Goal: Check status: Check status

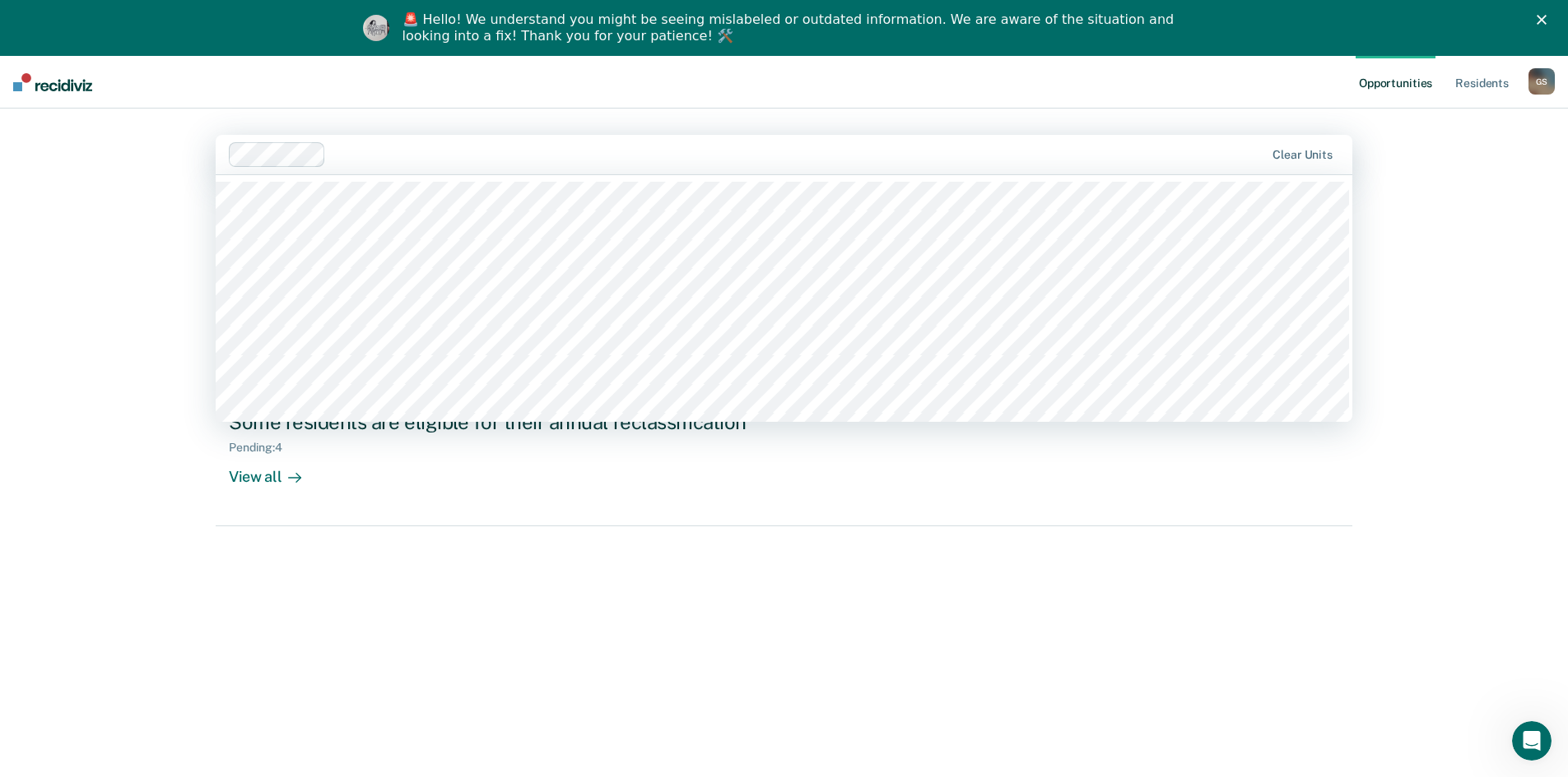
click at [411, 152] on div at bounding box center [798, 154] width 932 height 19
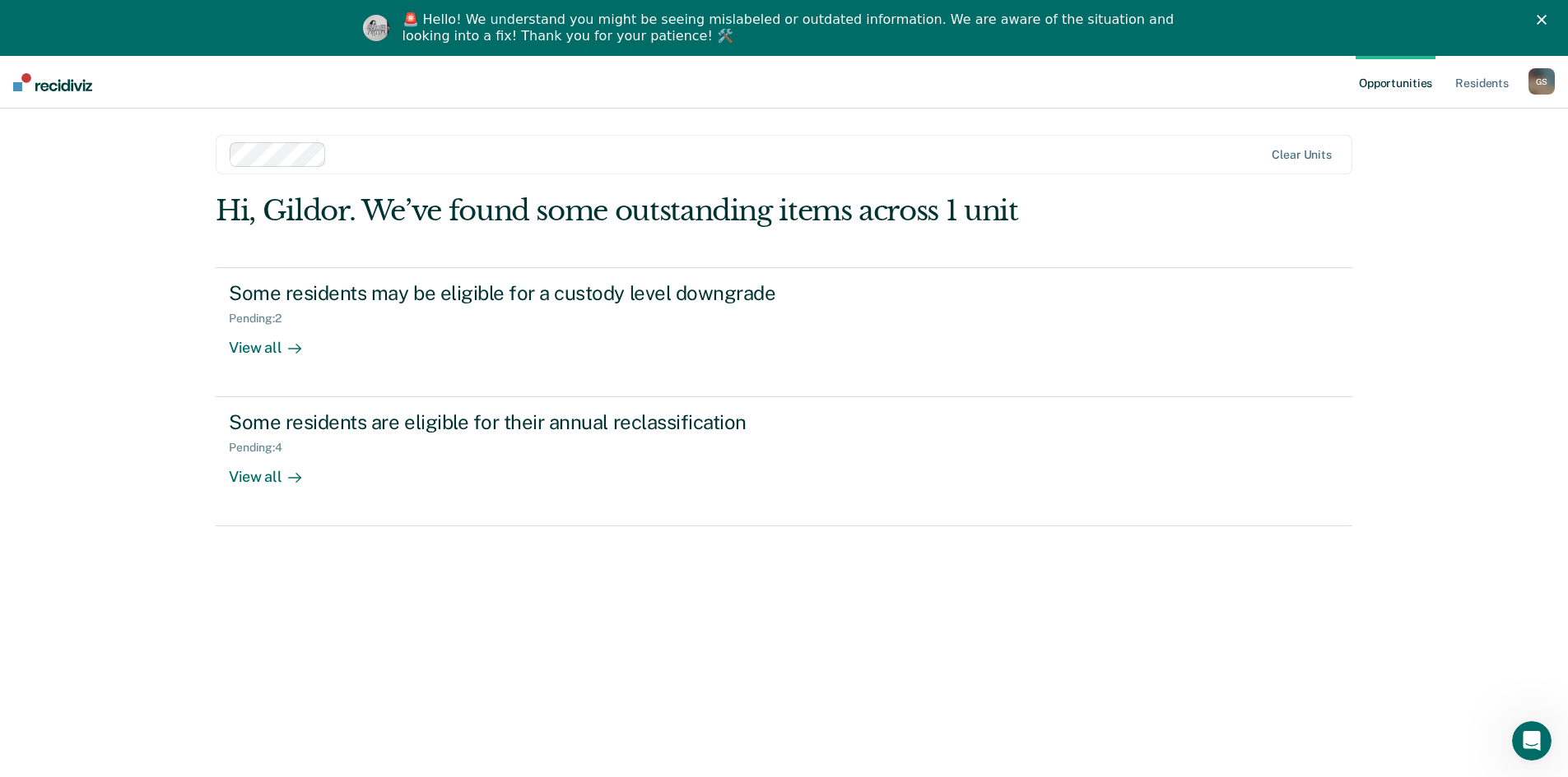
click at [150, 253] on div "Opportunities Resident s Gildor [PERSON_NAME] Profile How it works Log Out Clea…" at bounding box center [784, 444] width 1568 height 777
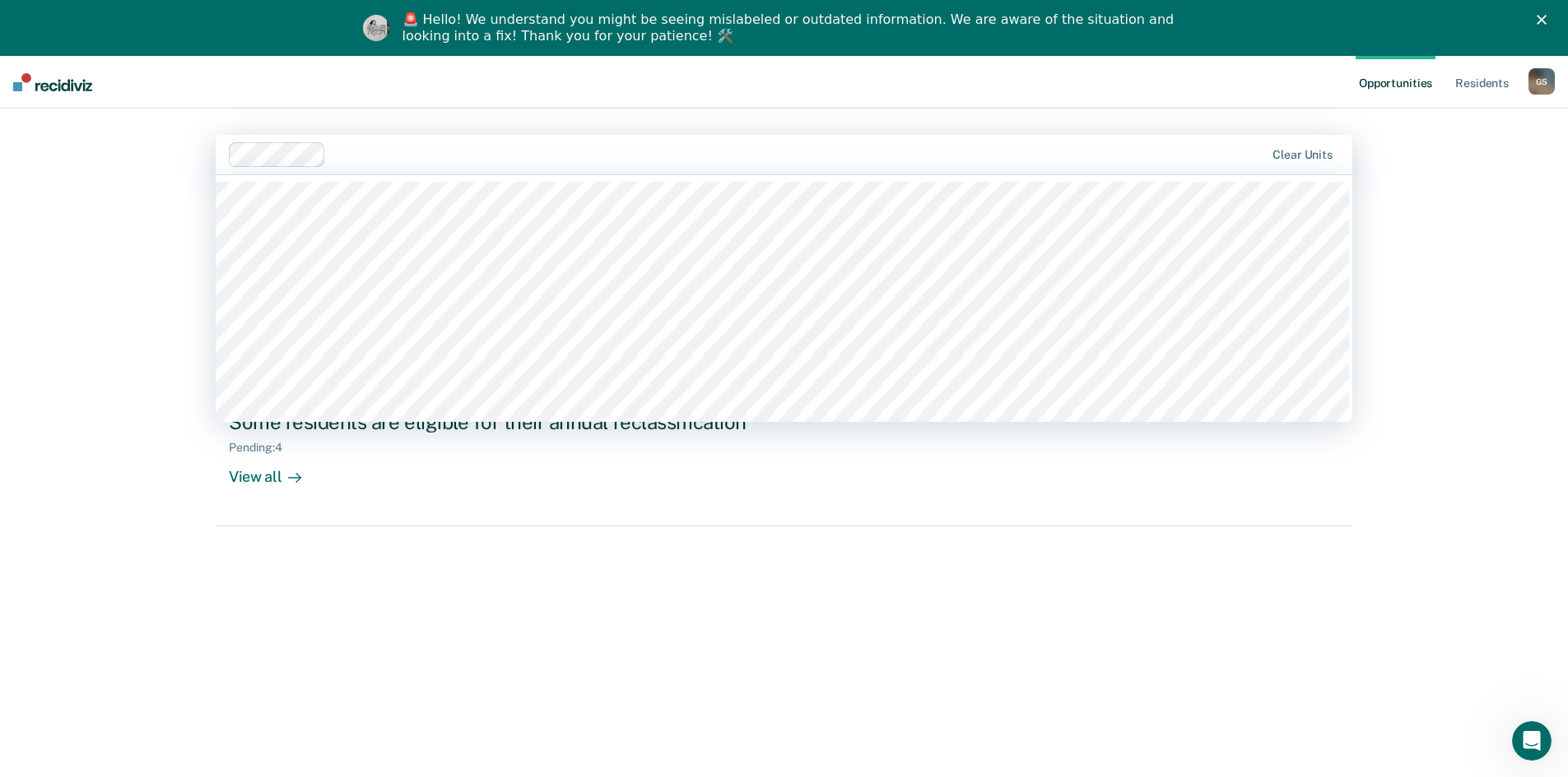
click at [411, 147] on div at bounding box center [798, 154] width 932 height 19
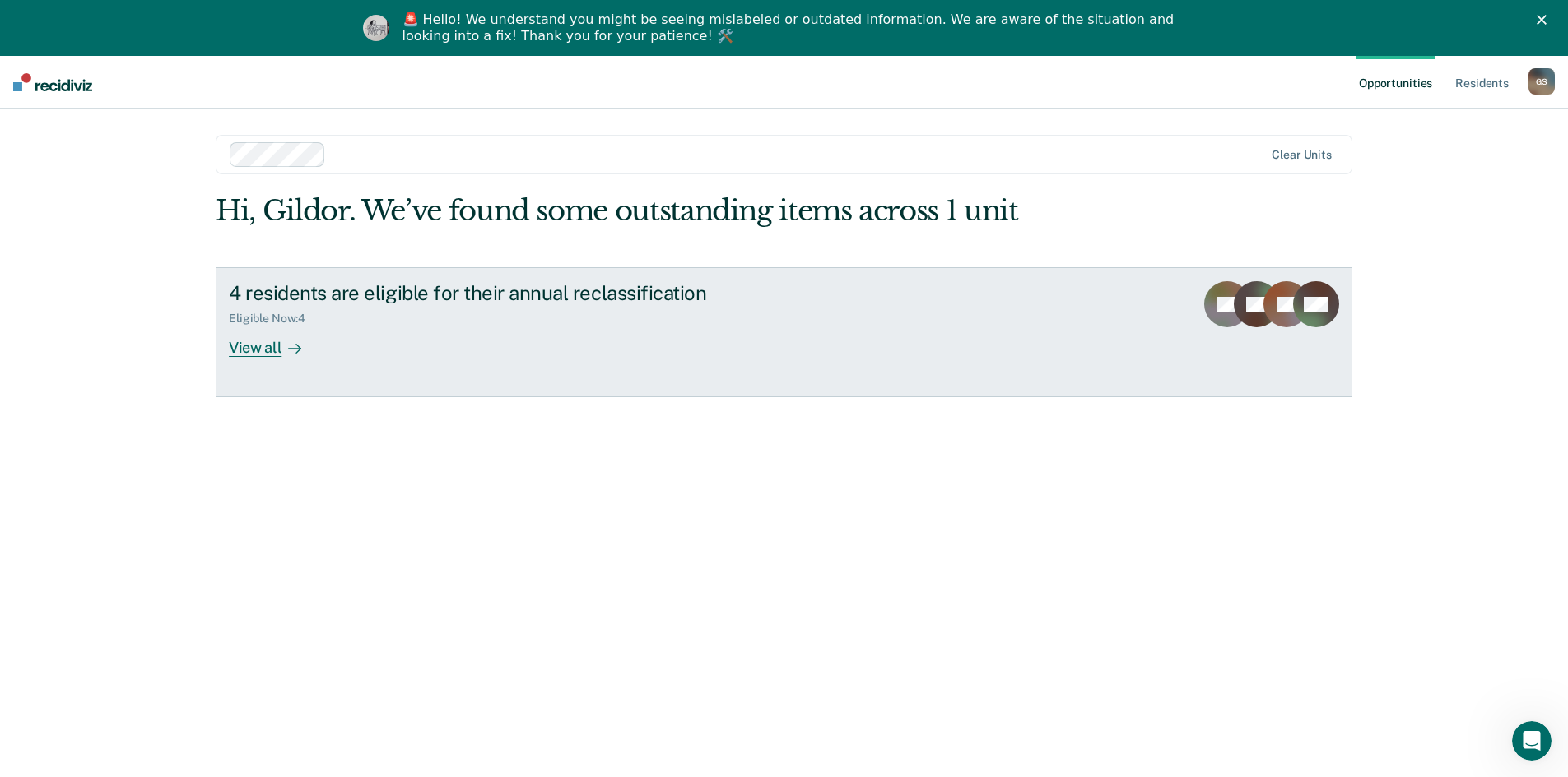
click at [252, 357] on link "4 residents are eligible for their annual reclassification Eligible Now : 4 Vie…" at bounding box center [784, 332] width 1136 height 130
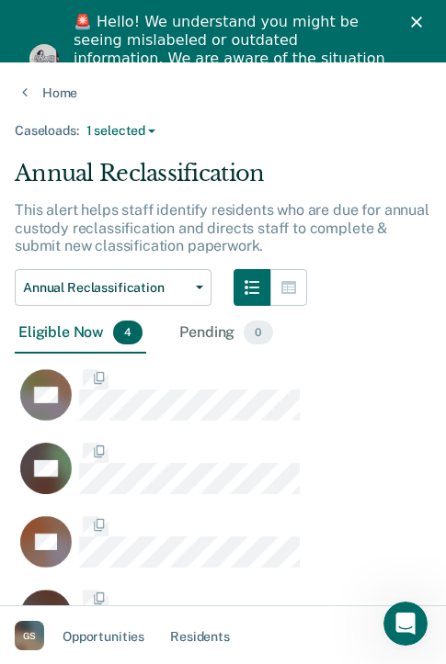
scroll to position [460, 403]
